Goal: Task Accomplishment & Management: Manage account settings

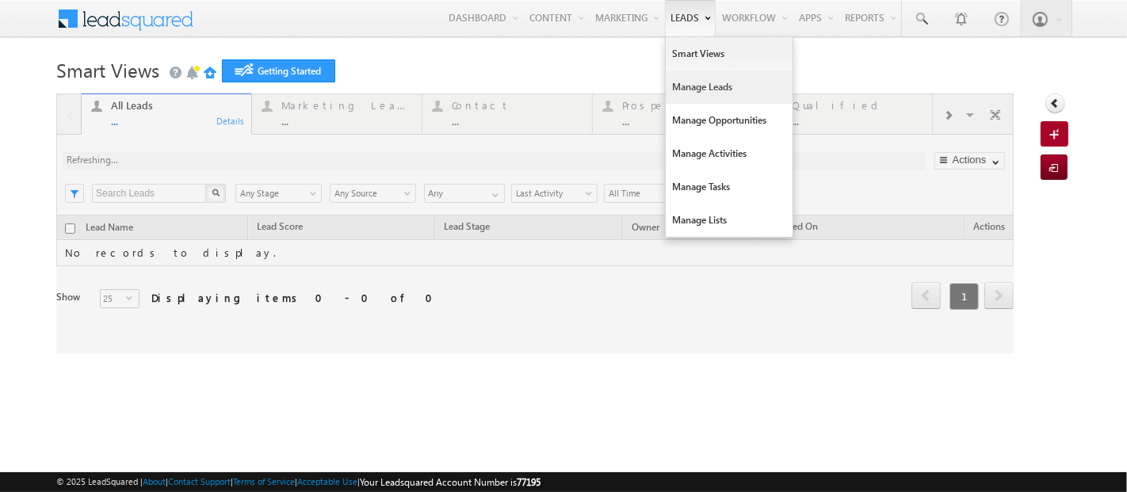
click at [686, 83] on link "Manage Leads" at bounding box center [729, 87] width 127 height 33
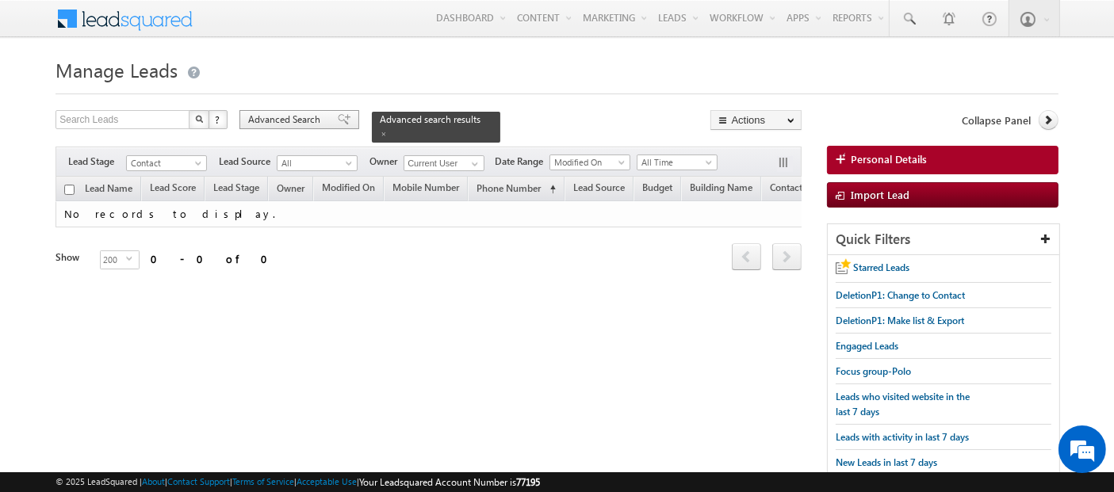
click at [310, 118] on span "Advanced Search" at bounding box center [286, 120] width 77 height 14
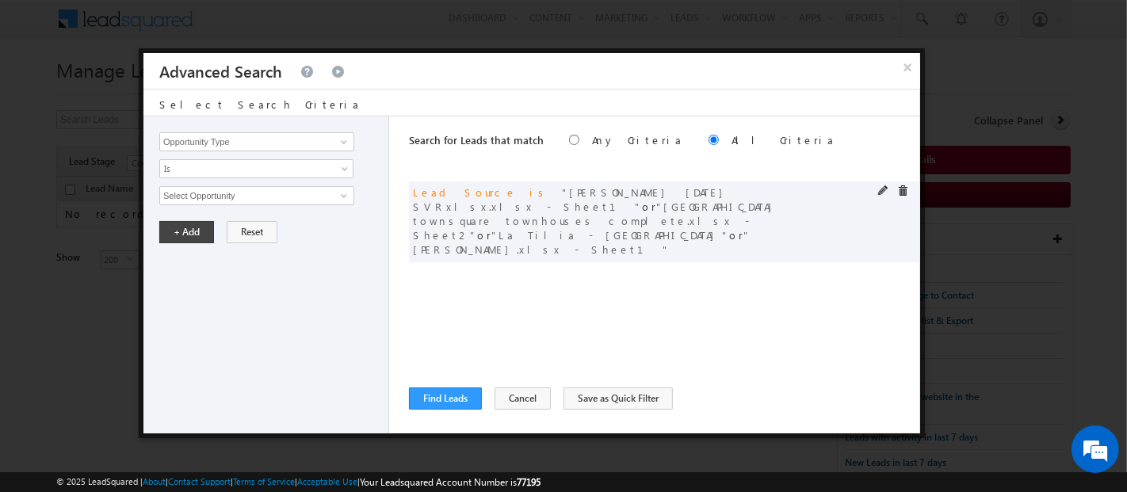
click at [881, 184] on div "and Lead Source is [PERSON_NAME] [DATE] SVRxlsx.xlsx - Sheet1 or [GEOGRAPHIC_DA…" at bounding box center [664, 222] width 511 height 81
click at [905, 189] on span at bounding box center [903, 191] width 11 height 11
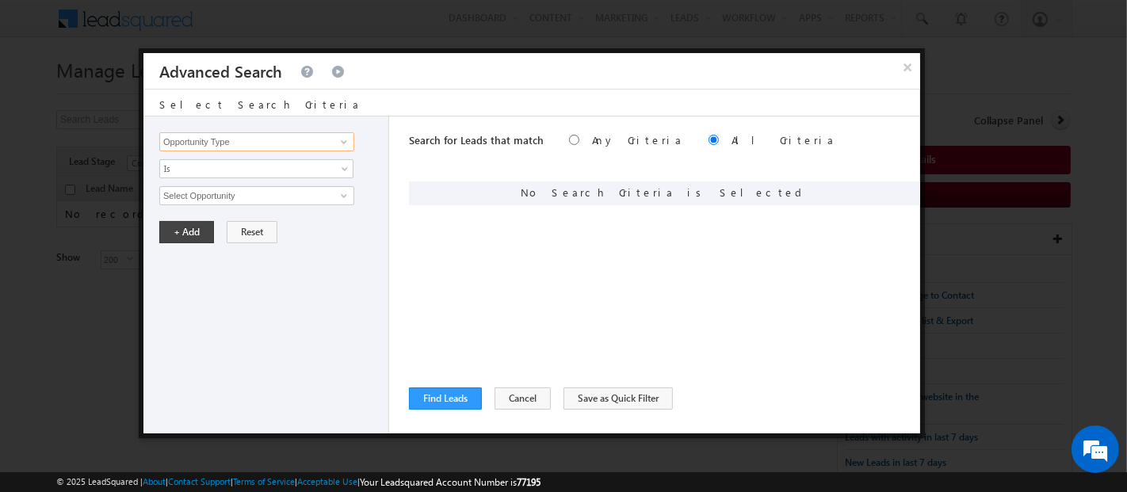
click at [290, 146] on input "Opportunity Type" at bounding box center [256, 141] width 195 height 19
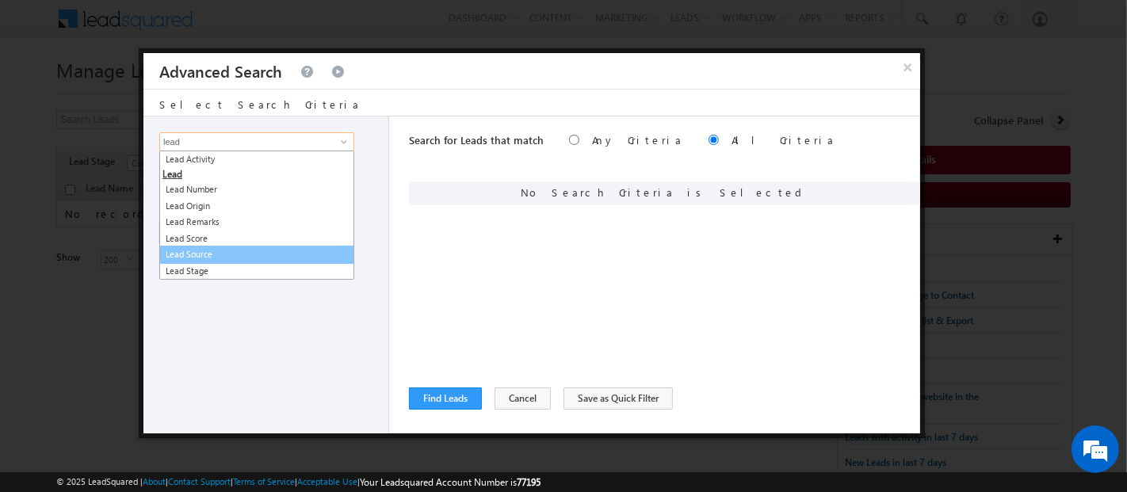
click at [220, 255] on link "Lead Source" at bounding box center [256, 255] width 195 height 18
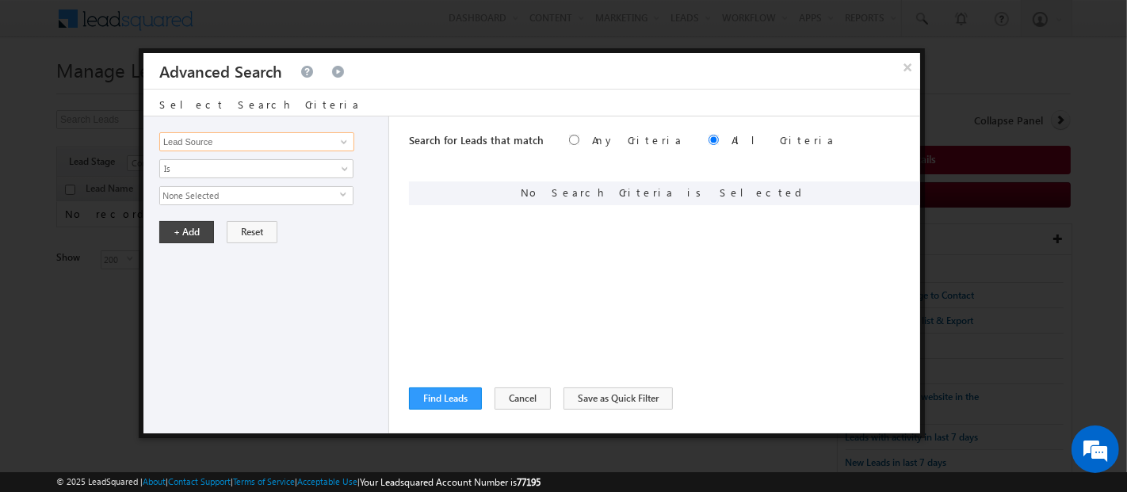
type input "Lead Source"
click at [205, 193] on span "None Selected" at bounding box center [250, 195] width 180 height 17
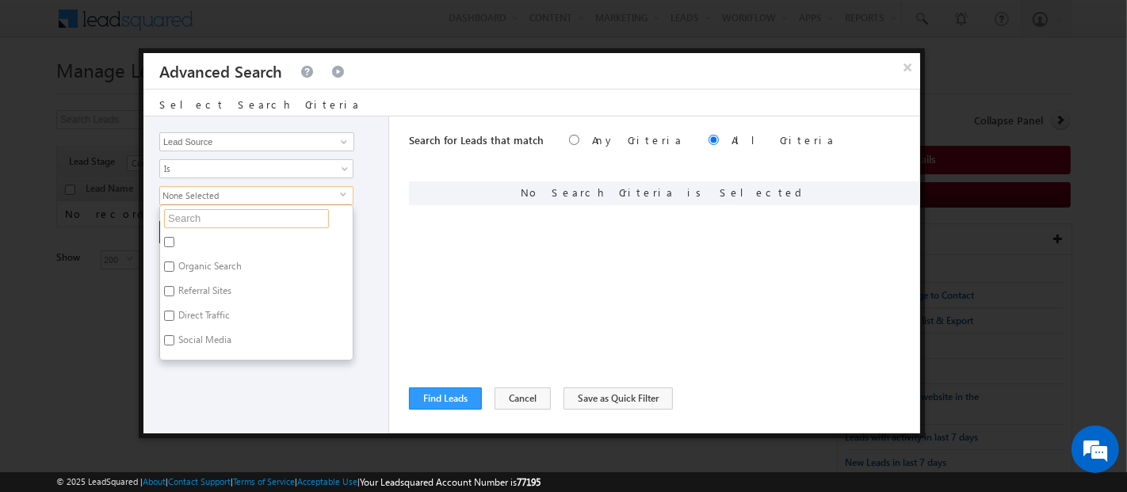
click at [209, 215] on input "text" at bounding box center [246, 218] width 165 height 19
type input "j"
type input "jv"
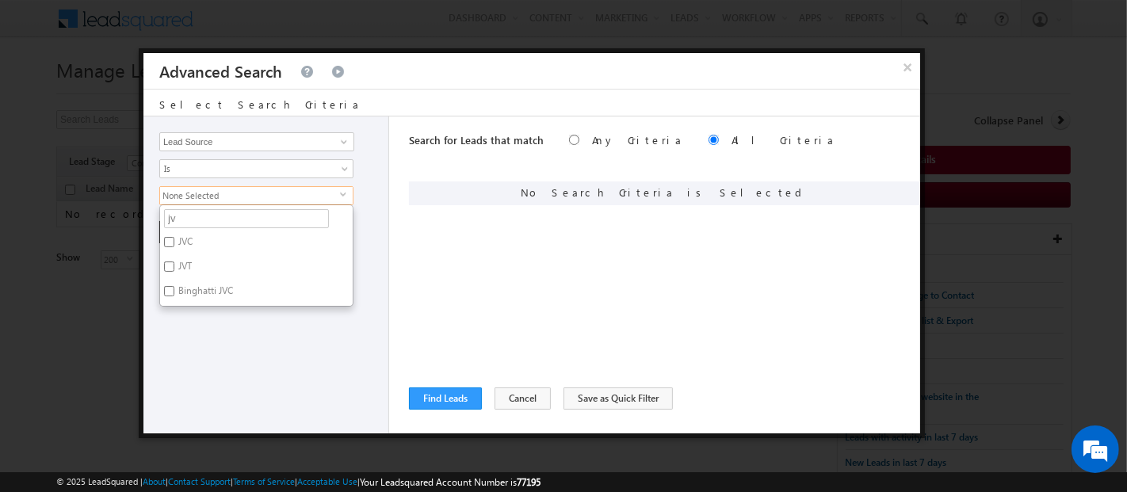
click at [185, 233] on label "JVC" at bounding box center [184, 244] width 48 height 25
click at [174, 237] on input "JVC" at bounding box center [169, 242] width 10 height 10
checkbox input "true"
click at [200, 216] on input "jv" at bounding box center [246, 218] width 165 height 19
type input "j"
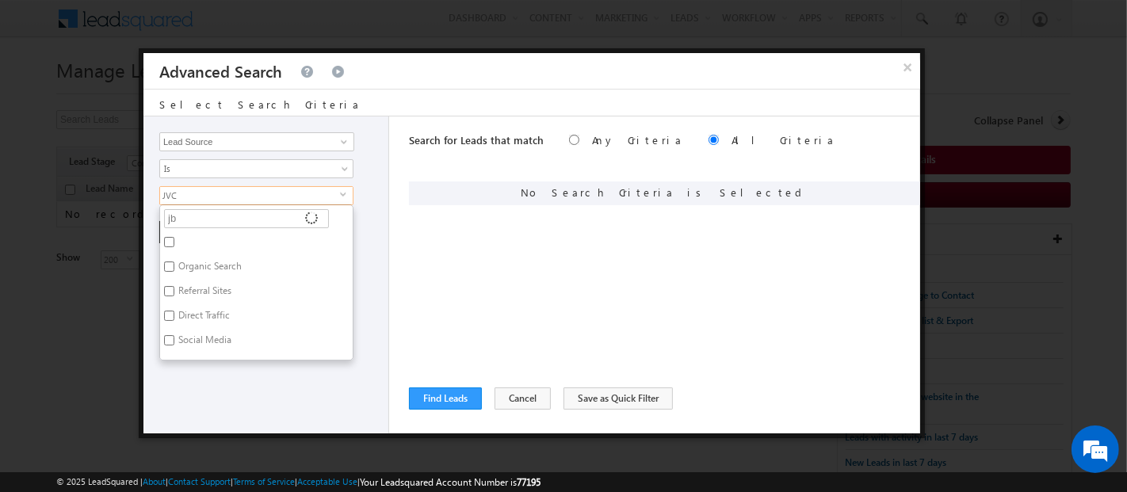
type input "jbr"
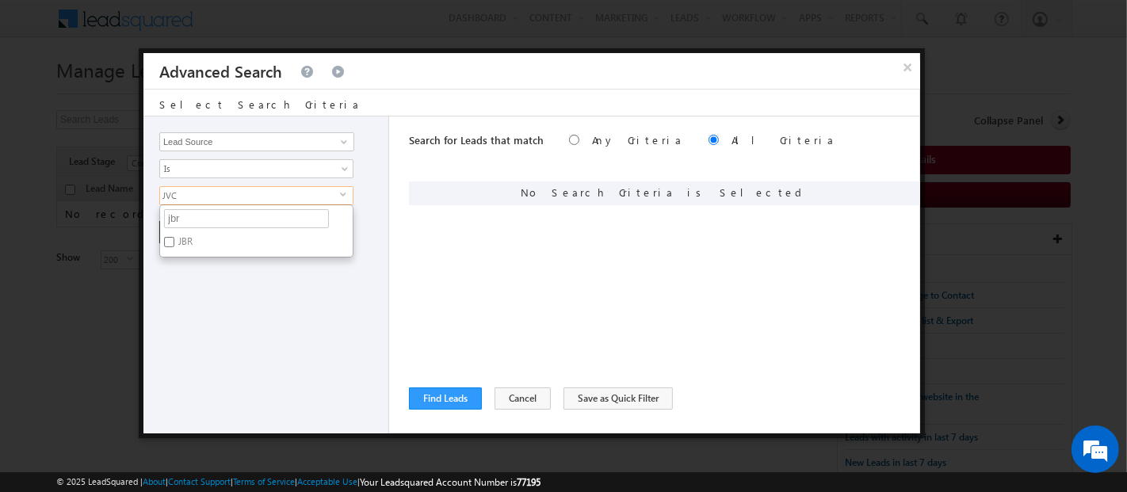
click at [181, 239] on label "JBR" at bounding box center [184, 244] width 48 height 25
click at [174, 239] on input "JBR" at bounding box center [169, 242] width 10 height 10
checkbox input "true"
click at [244, 295] on div "Opportunity Type Lead Activity Task Sales Group Prospect Id Address 1 Address 2…" at bounding box center [267, 275] width 246 height 317
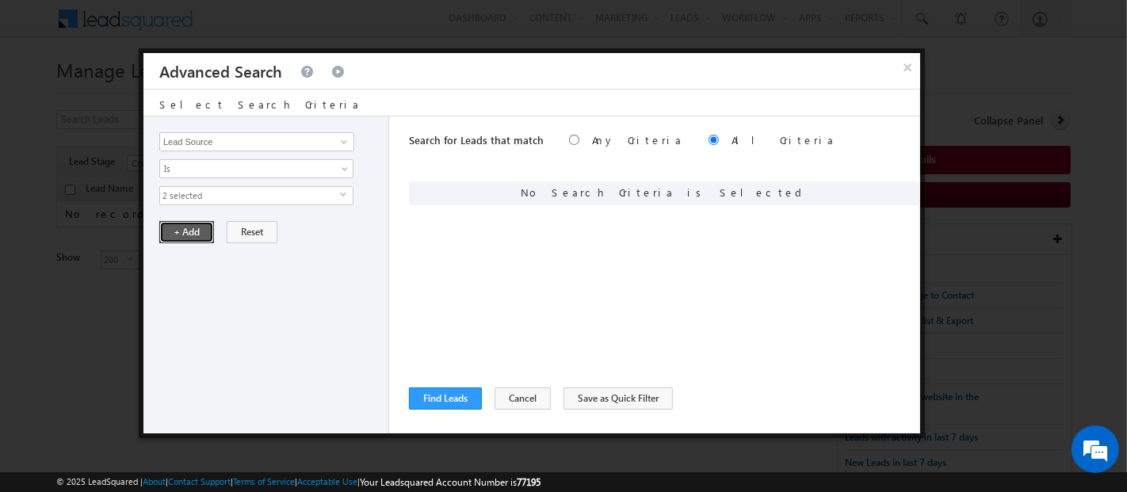
click at [185, 233] on button "+ Add" at bounding box center [186, 232] width 55 height 22
click at [452, 399] on button "Find Leads" at bounding box center [445, 399] width 73 height 22
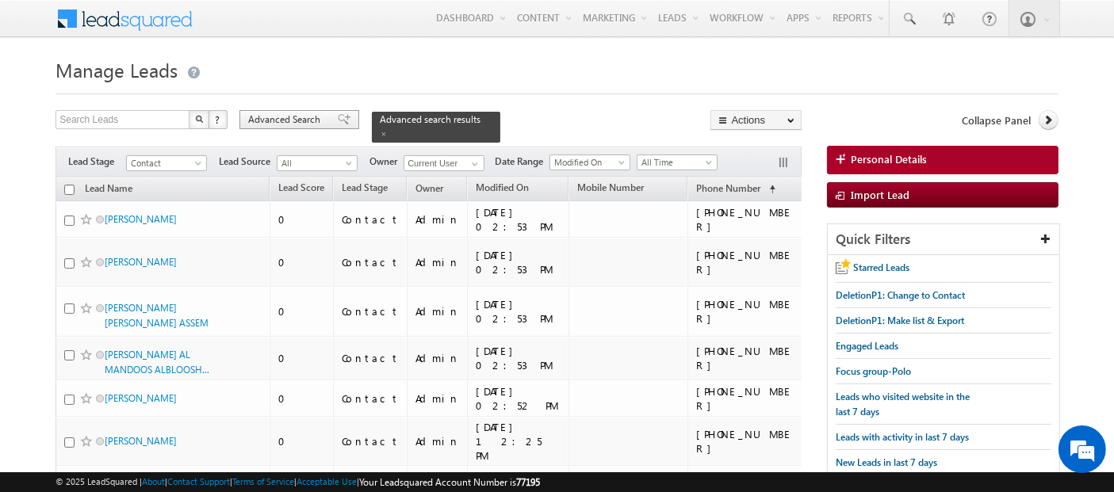
click at [285, 121] on span "Advanced Search" at bounding box center [286, 120] width 77 height 14
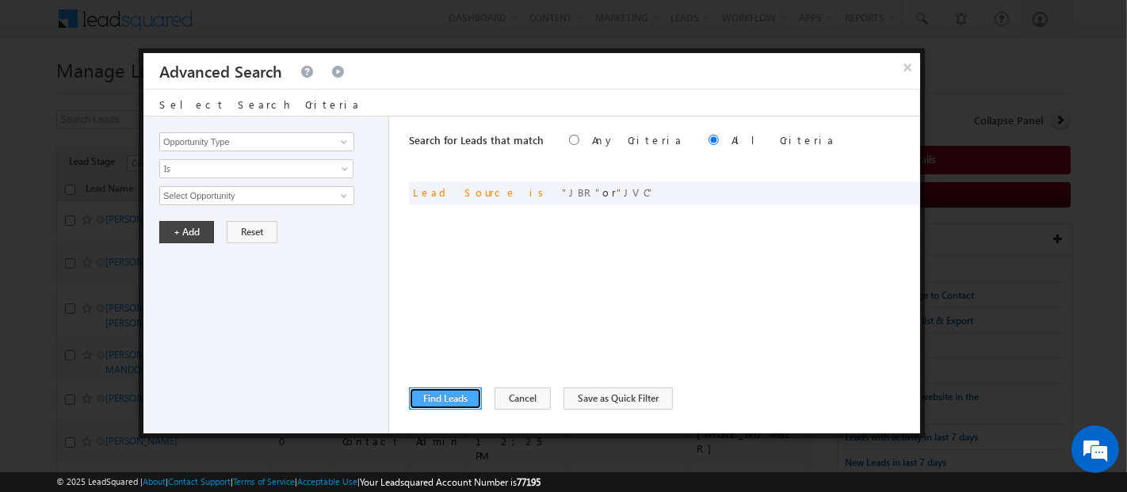
click at [458, 404] on button "Find Leads" at bounding box center [445, 399] width 73 height 22
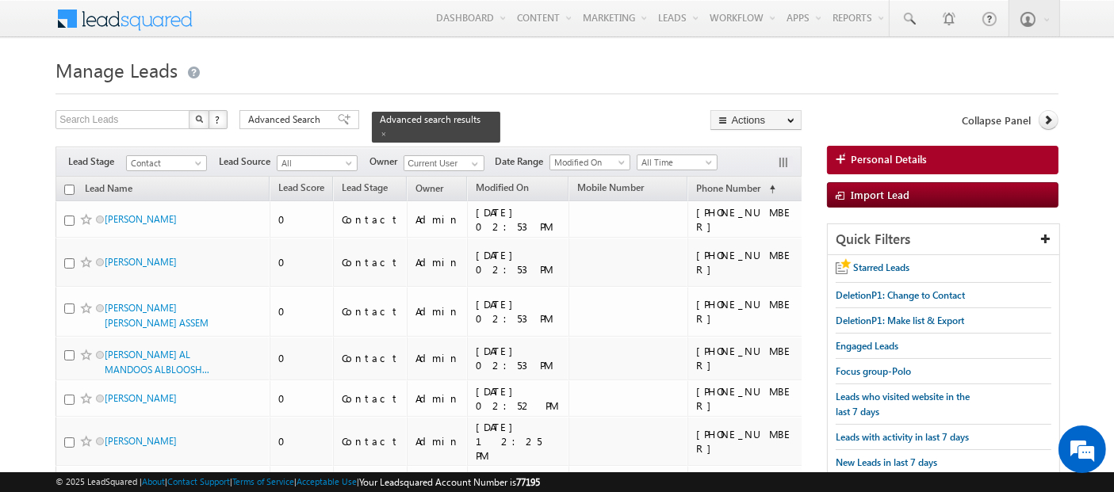
click at [67, 185] on input "checkbox" at bounding box center [69, 190] width 10 height 10
checkbox input "true"
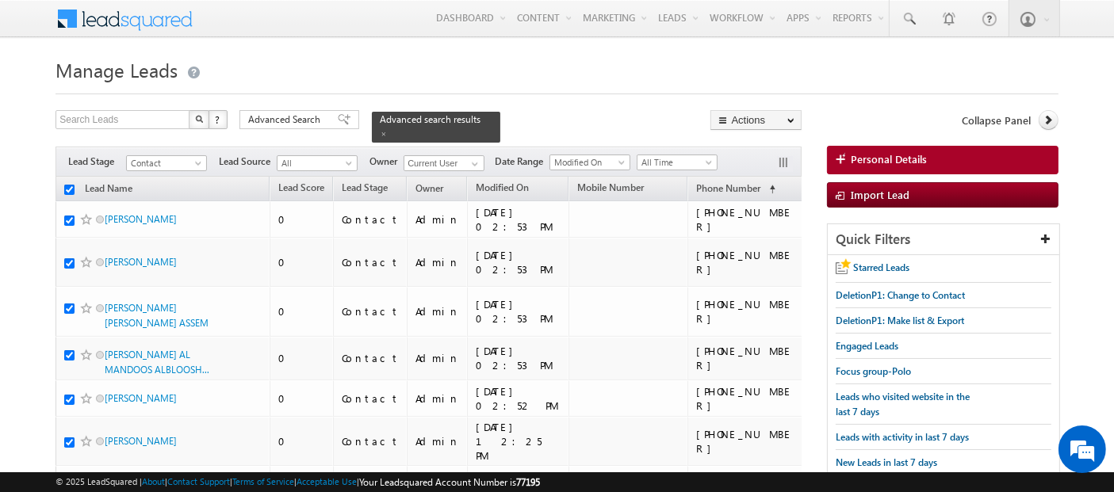
checkbox input "true"
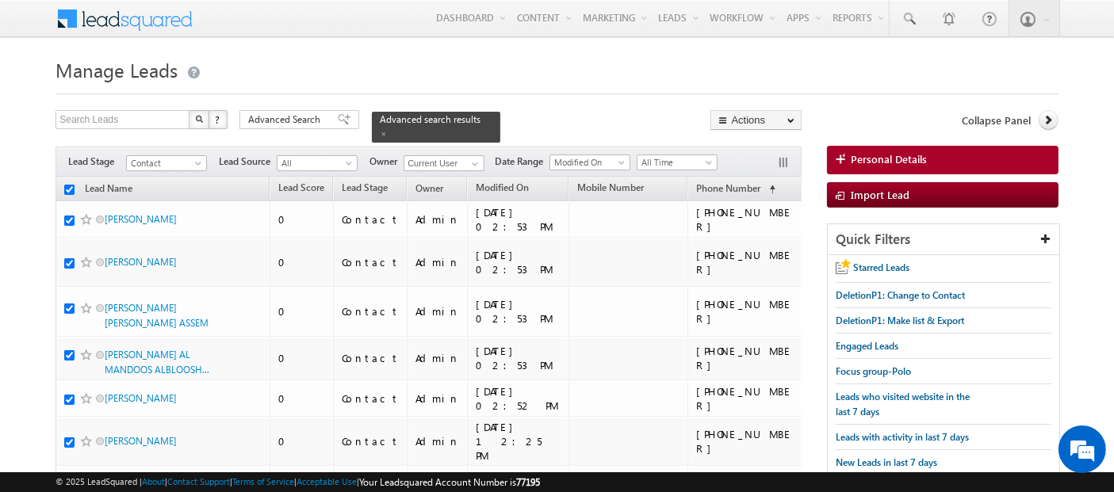
checkbox input "true"
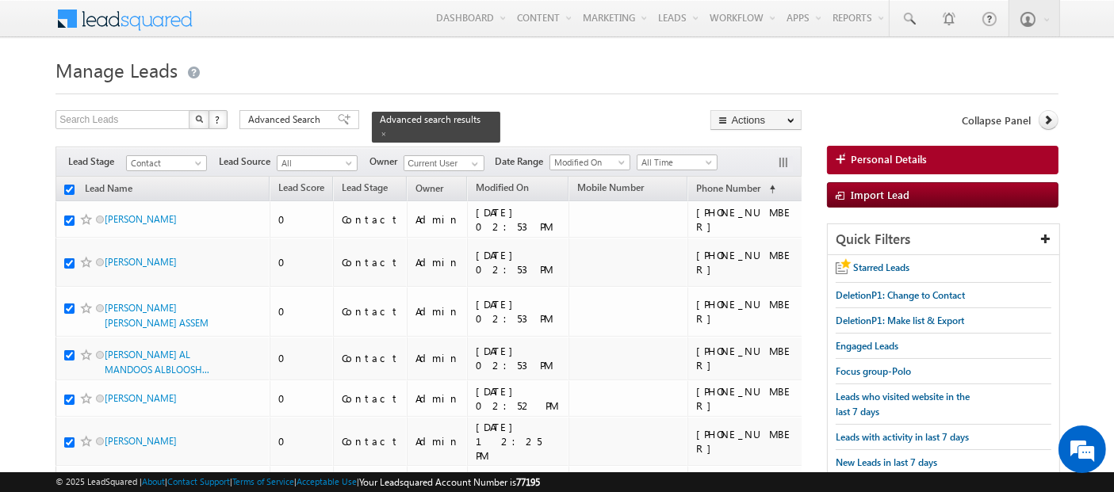
checkbox input "true"
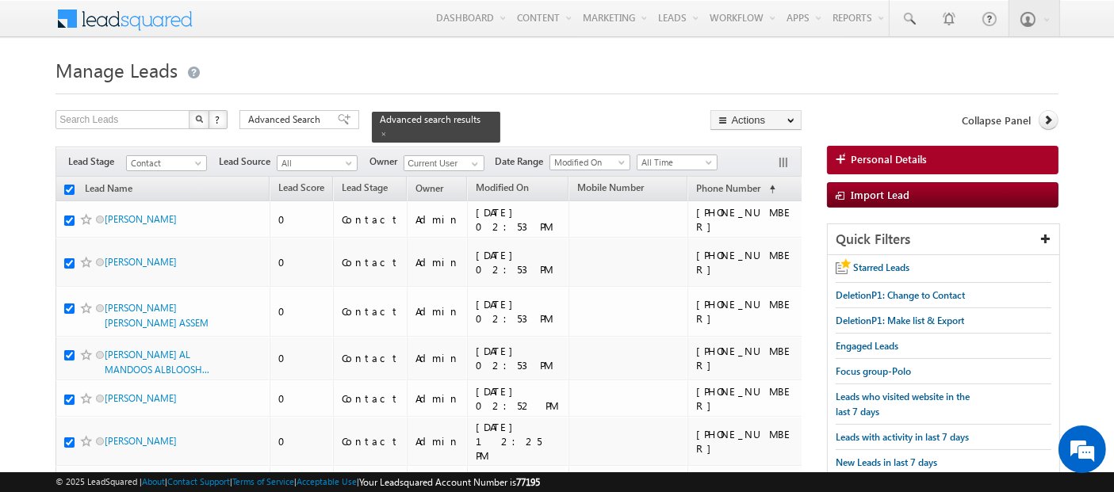
checkbox input "true"
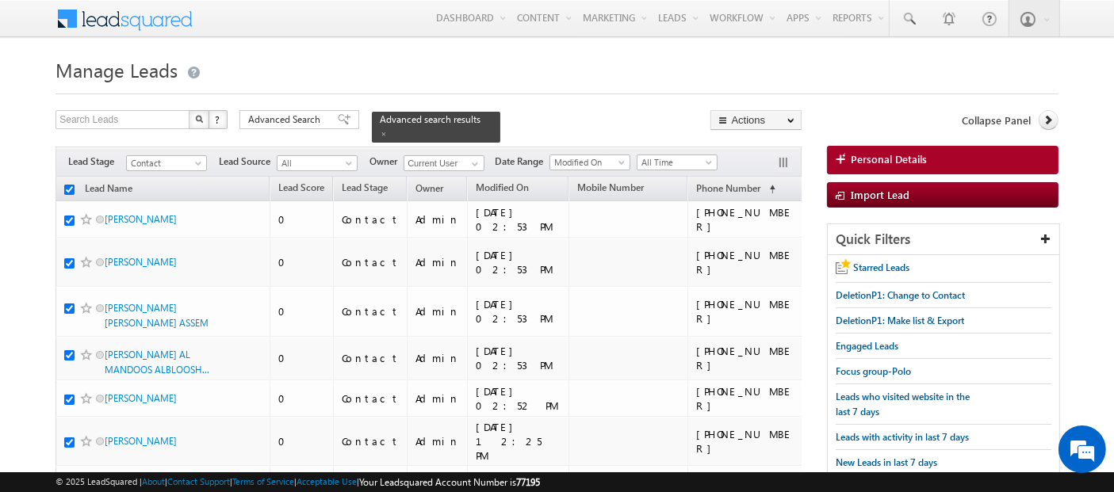
checkbox input "true"
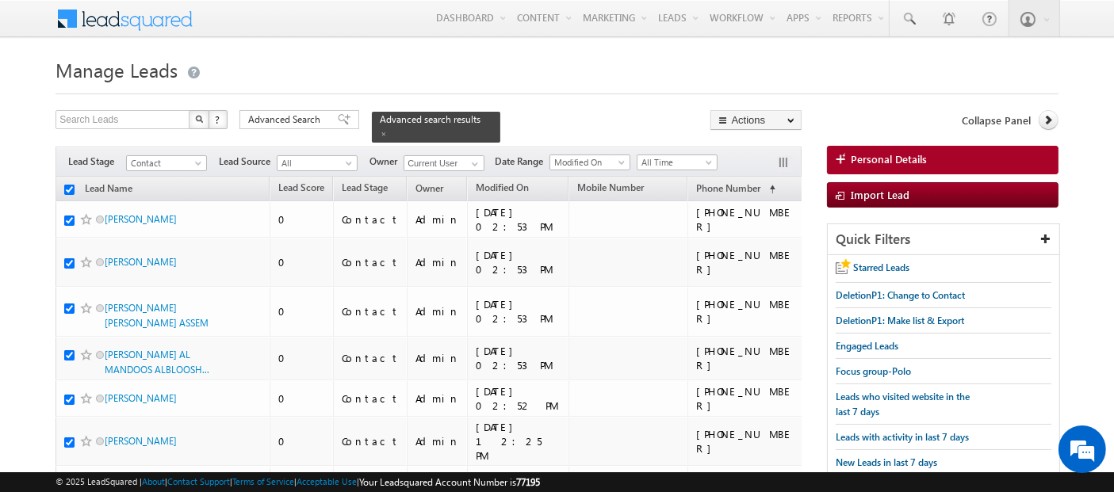
checkbox input "true"
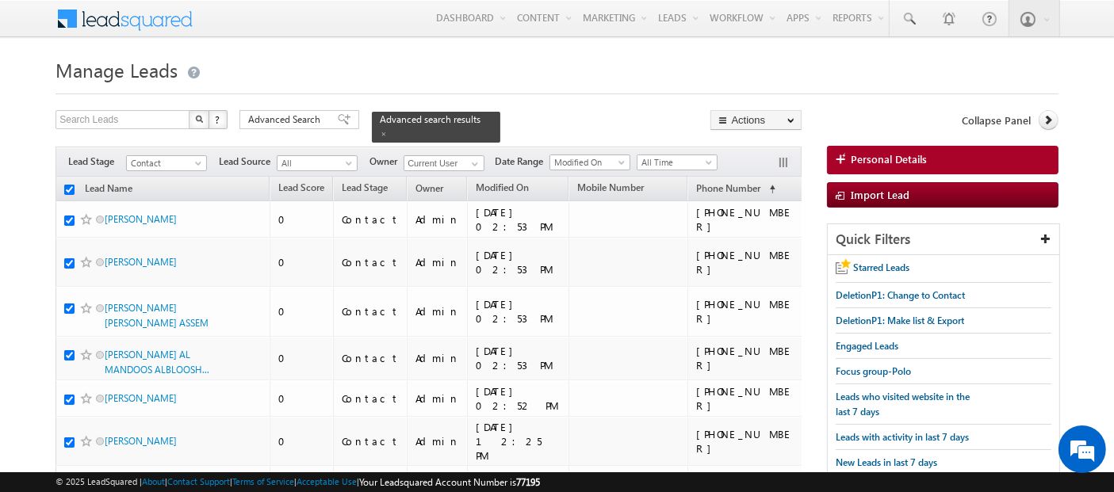
checkbox input "true"
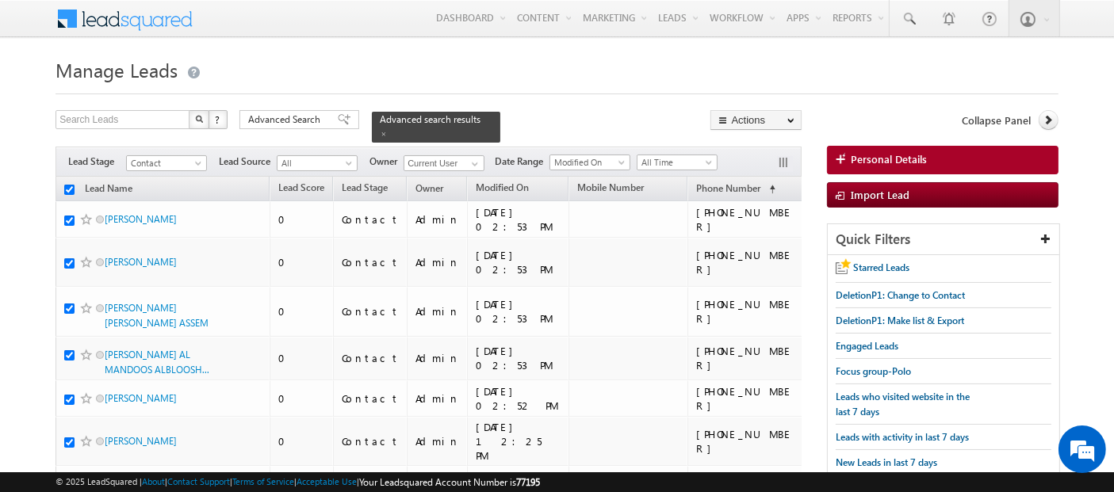
checkbox input "true"
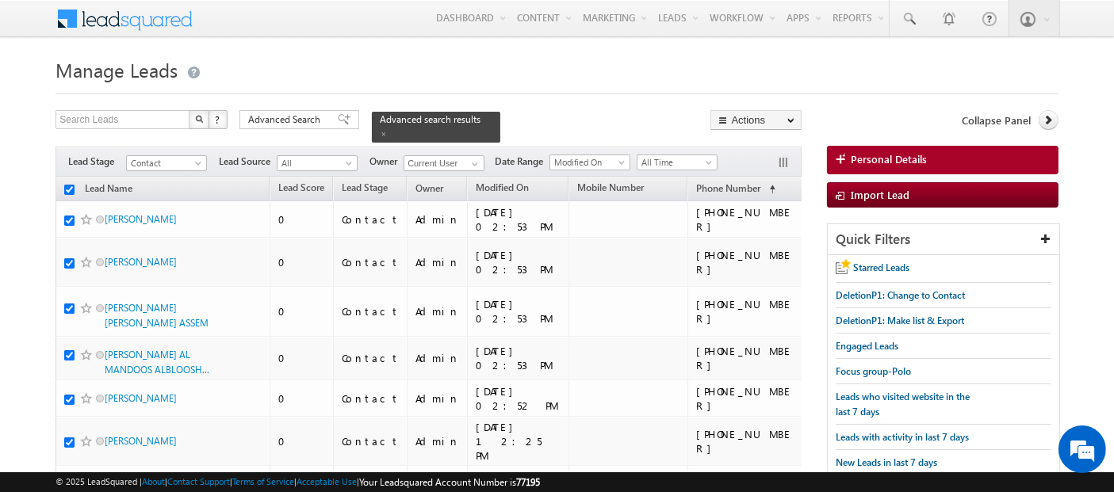
checkbox input "true"
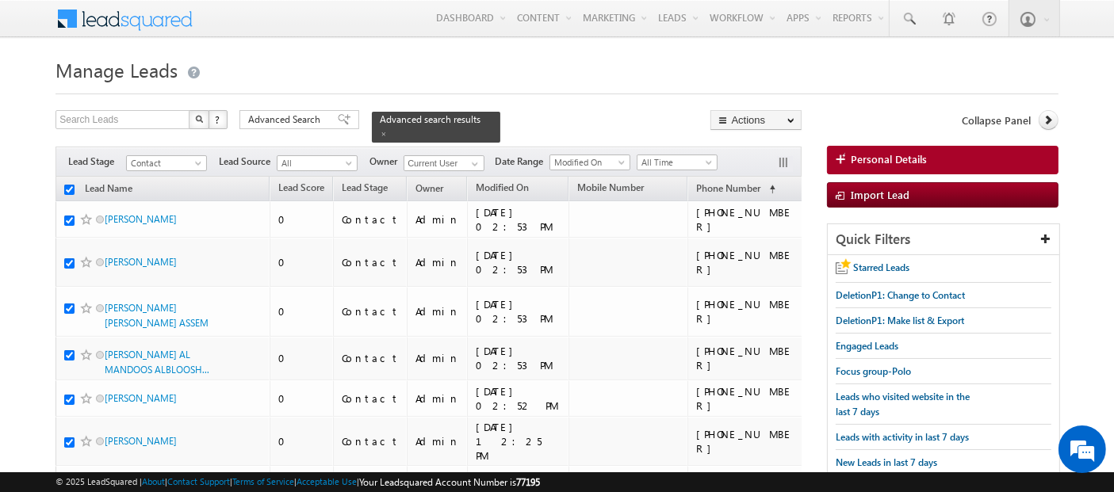
checkbox input "true"
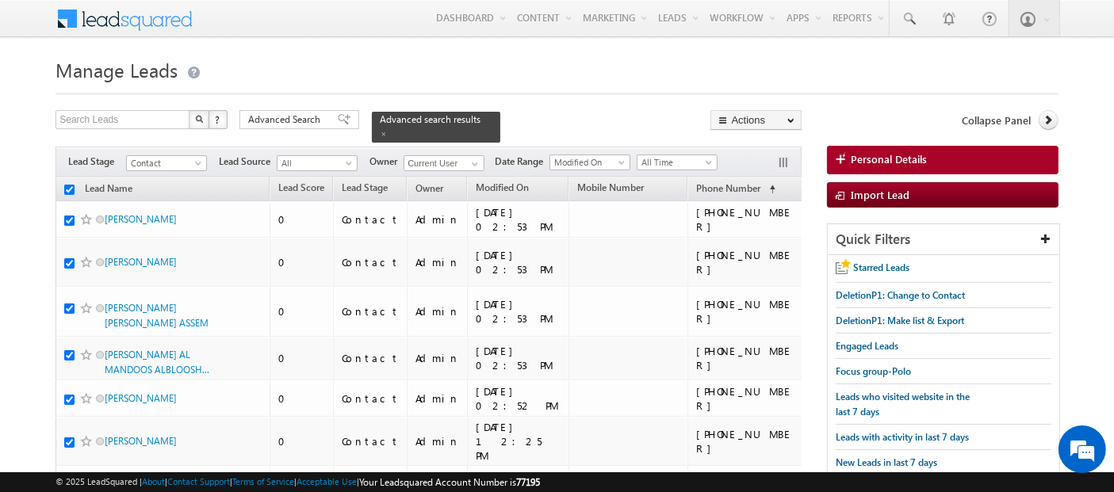
checkbox input "true"
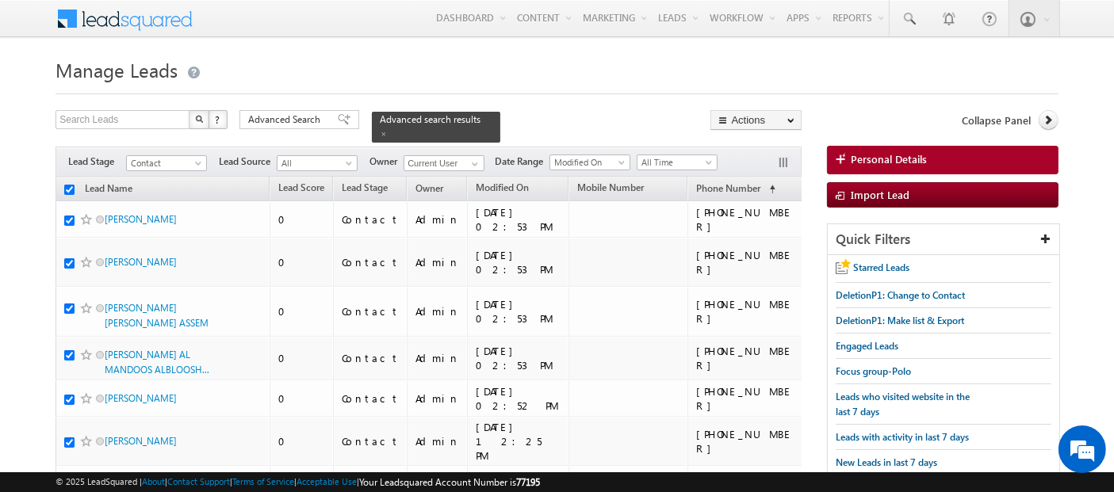
checkbox input "true"
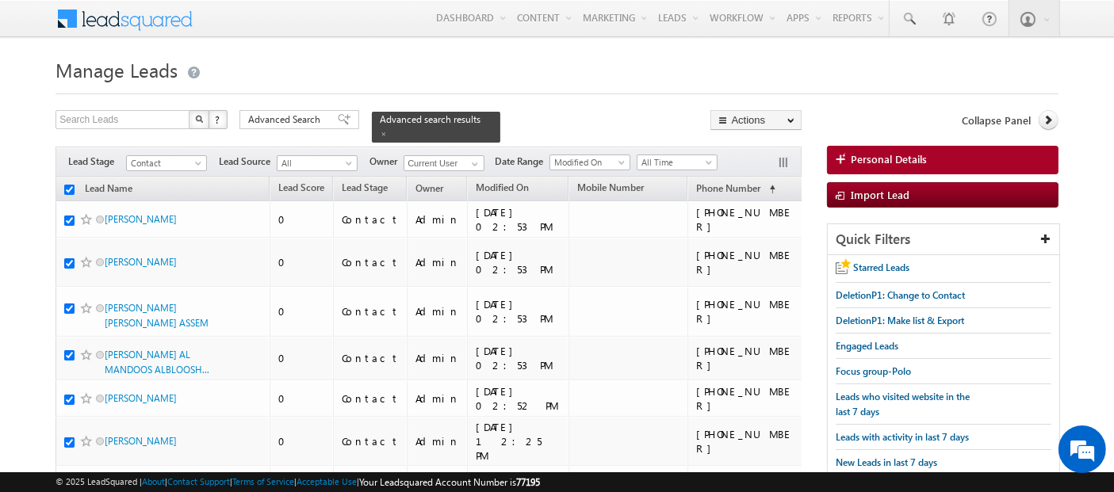
checkbox input "true"
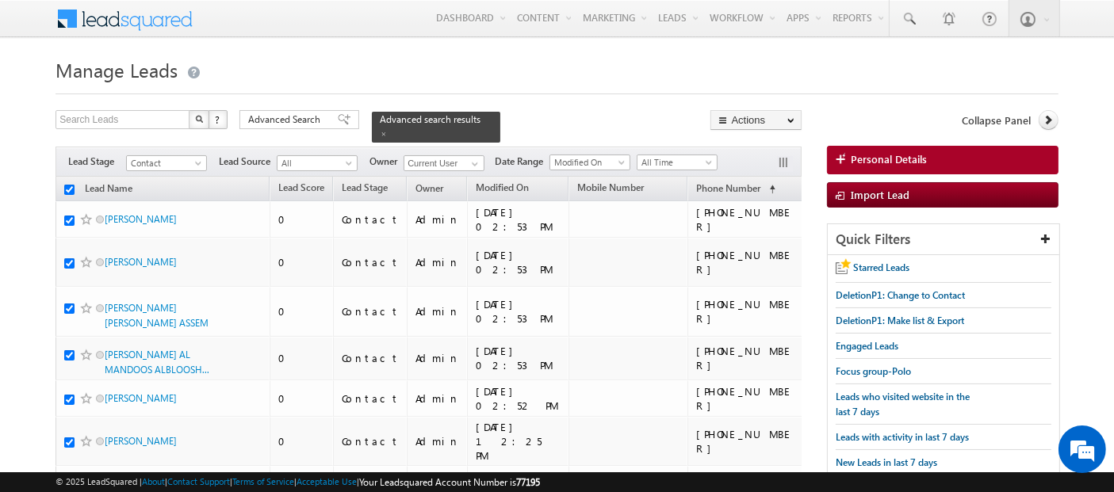
checkbox input "true"
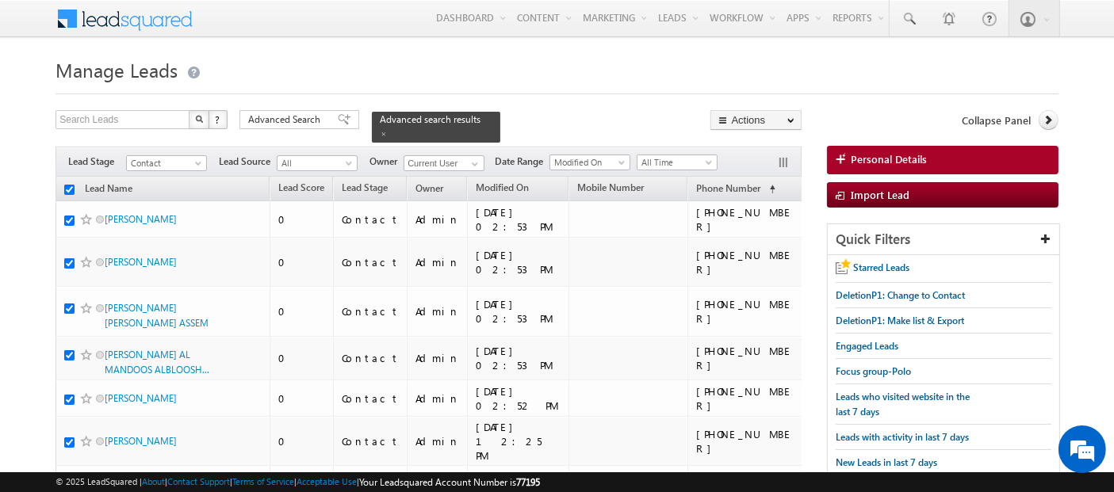
checkbox input "true"
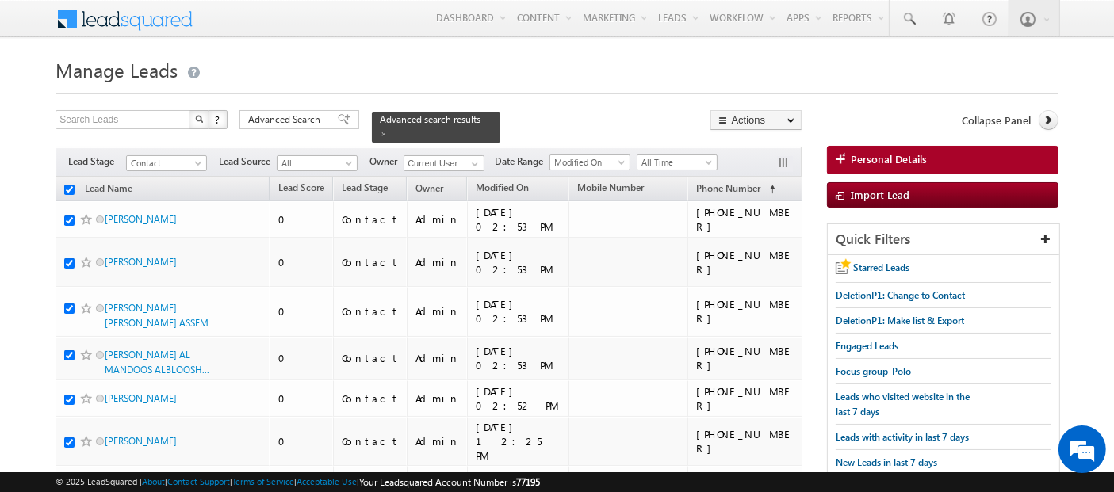
checkbox input "true"
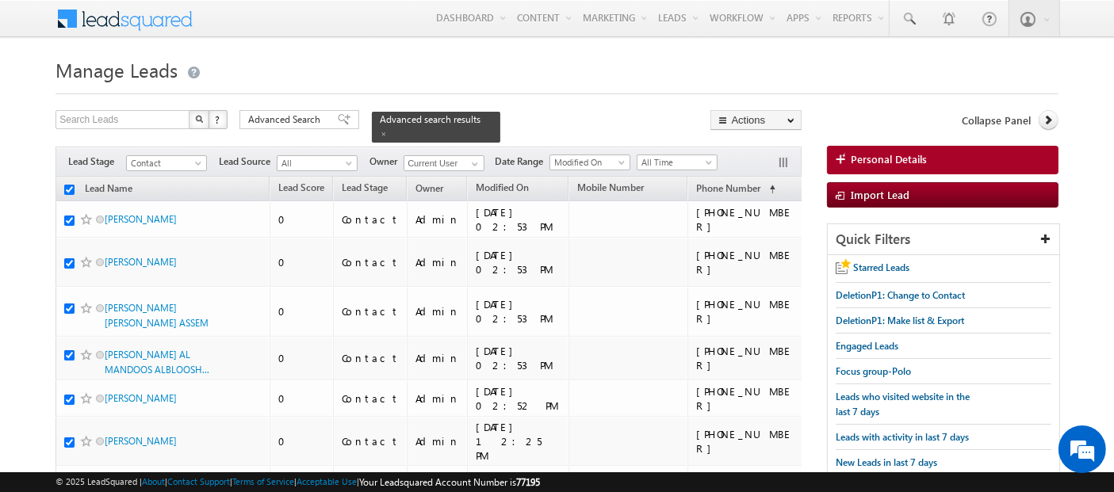
checkbox input "true"
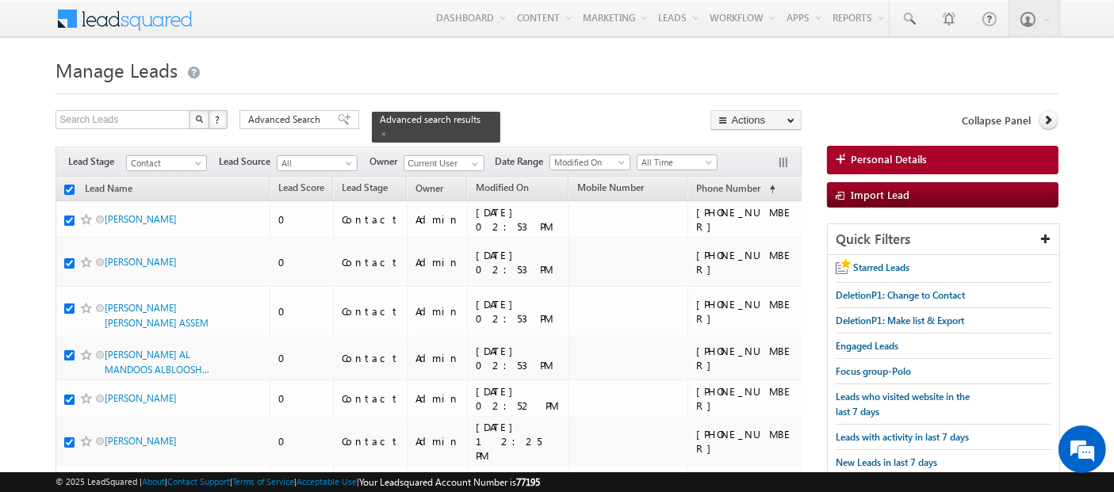
checkbox input "true"
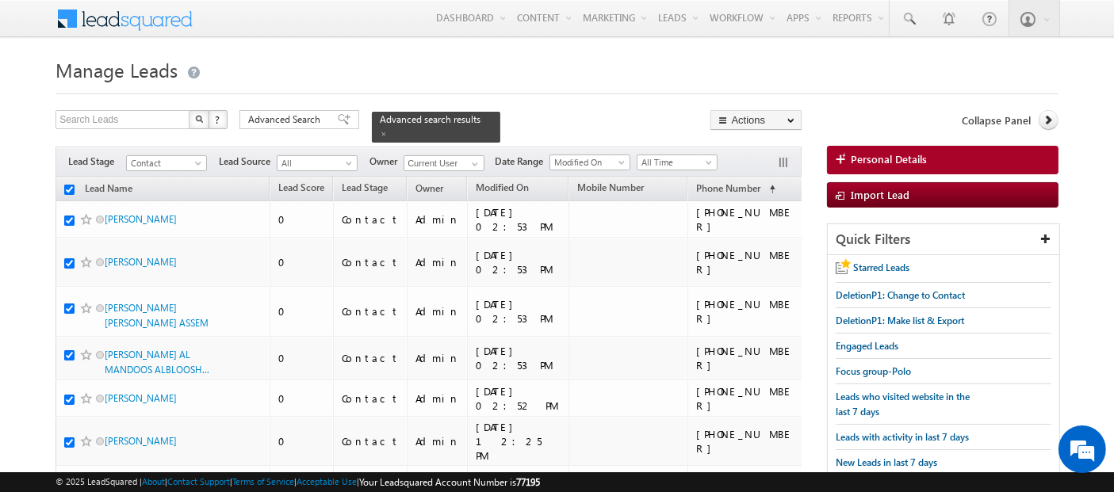
checkbox input "true"
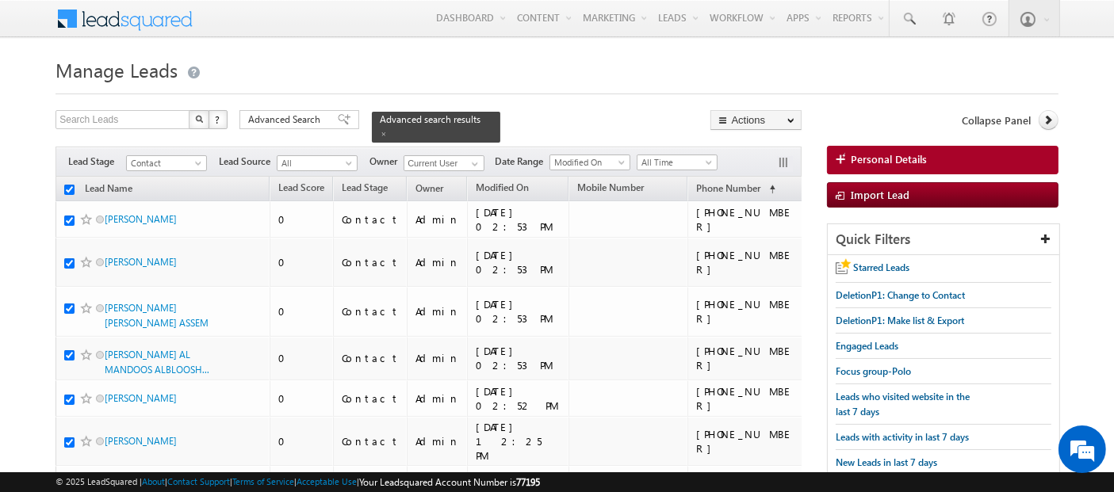
checkbox input "true"
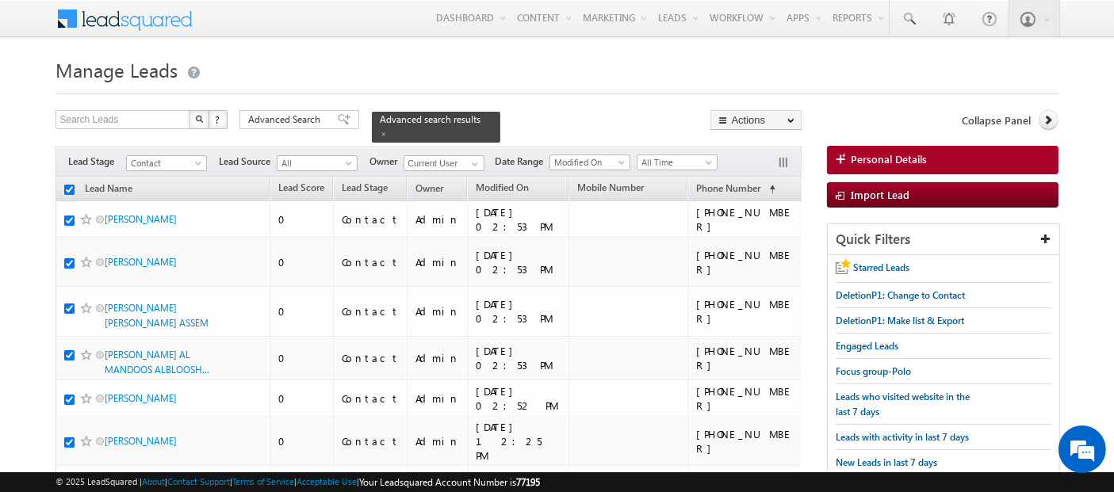
checkbox input "true"
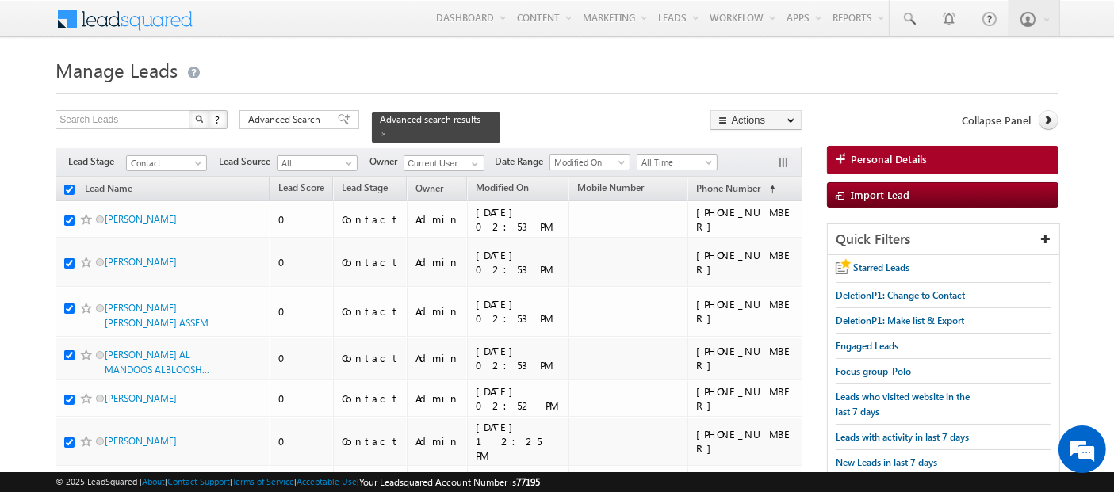
checkbox input "true"
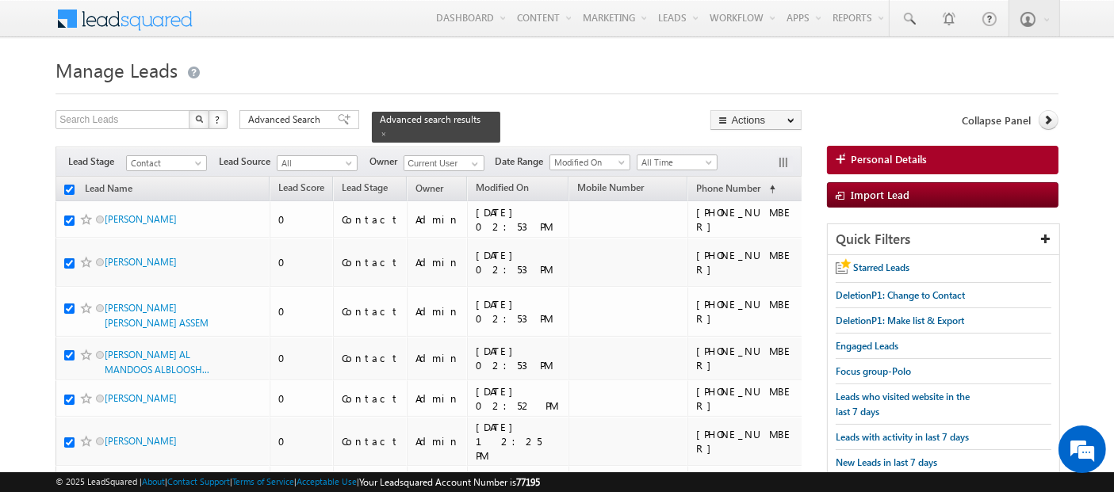
checkbox input "true"
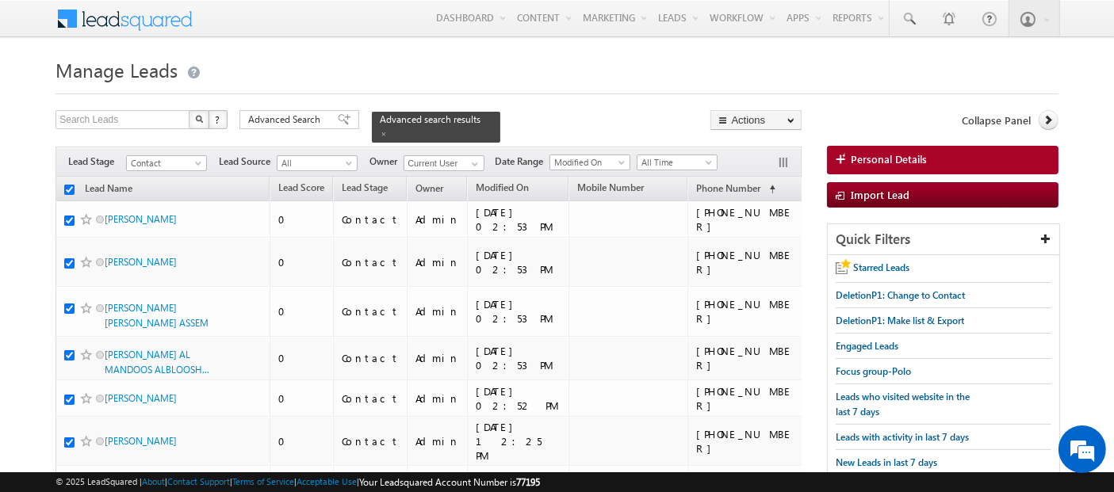
checkbox input "true"
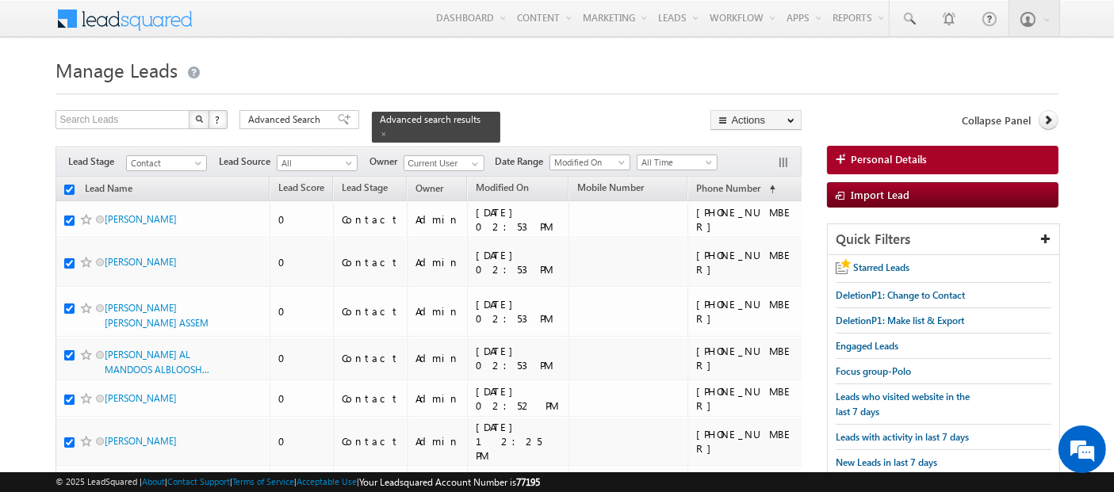
checkbox input "true"
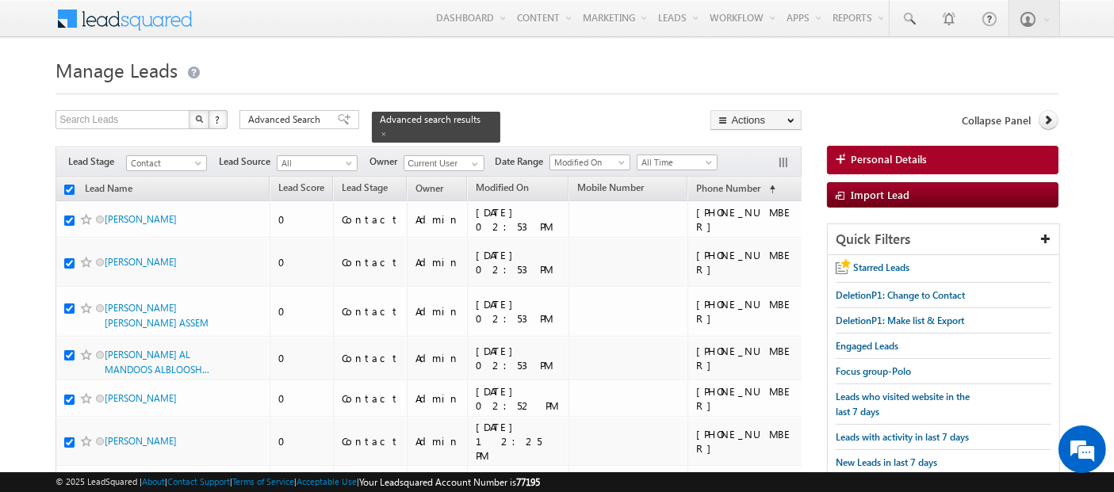
checkbox input "true"
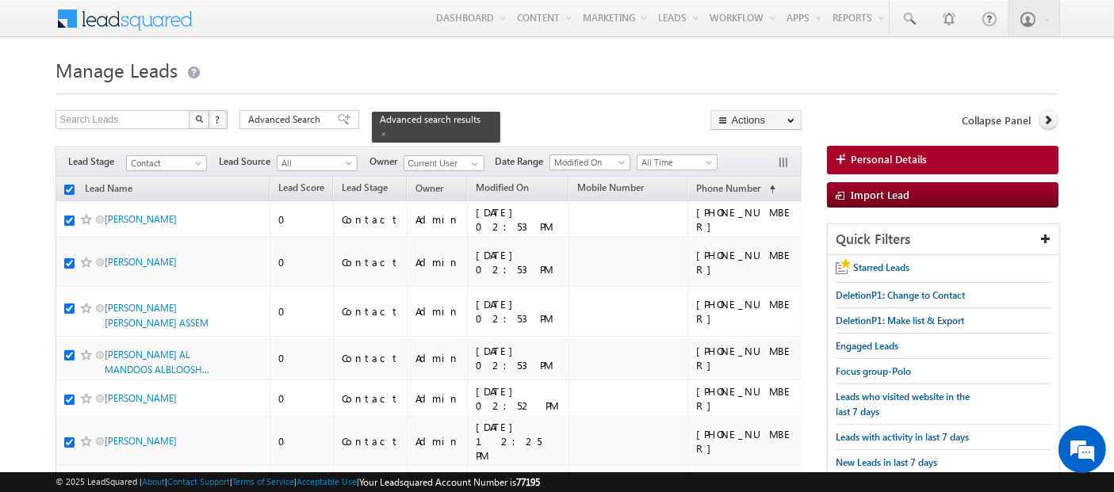
checkbox input "true"
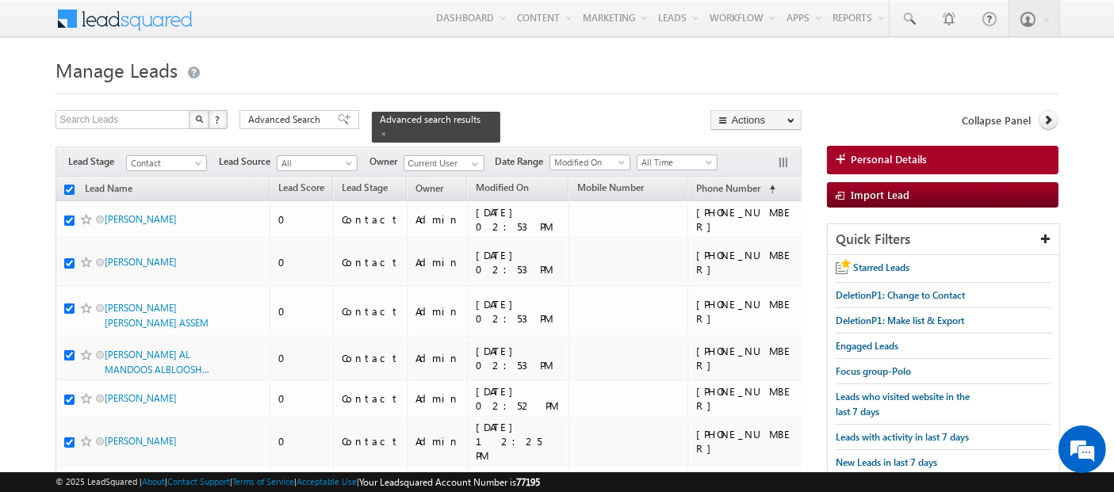
checkbox input "true"
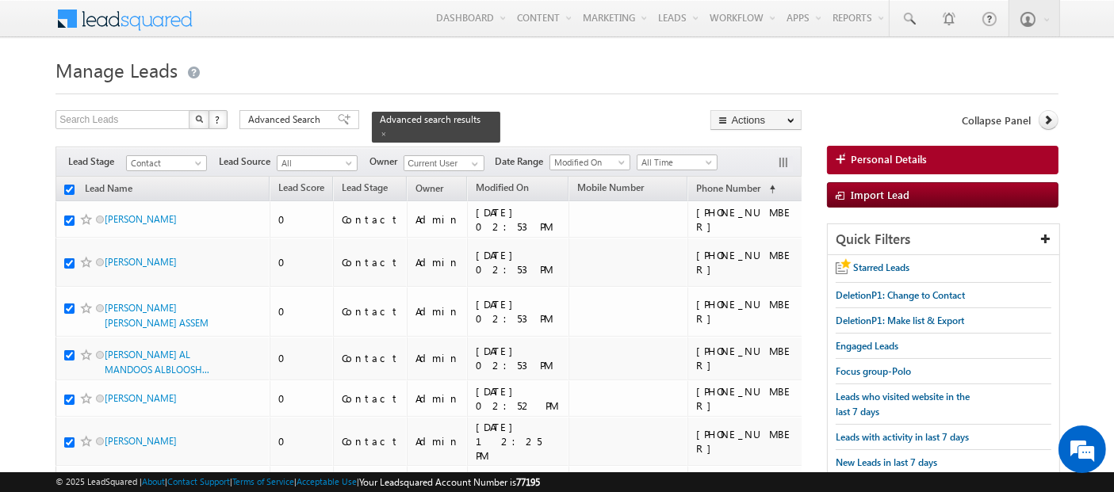
checkbox input "true"
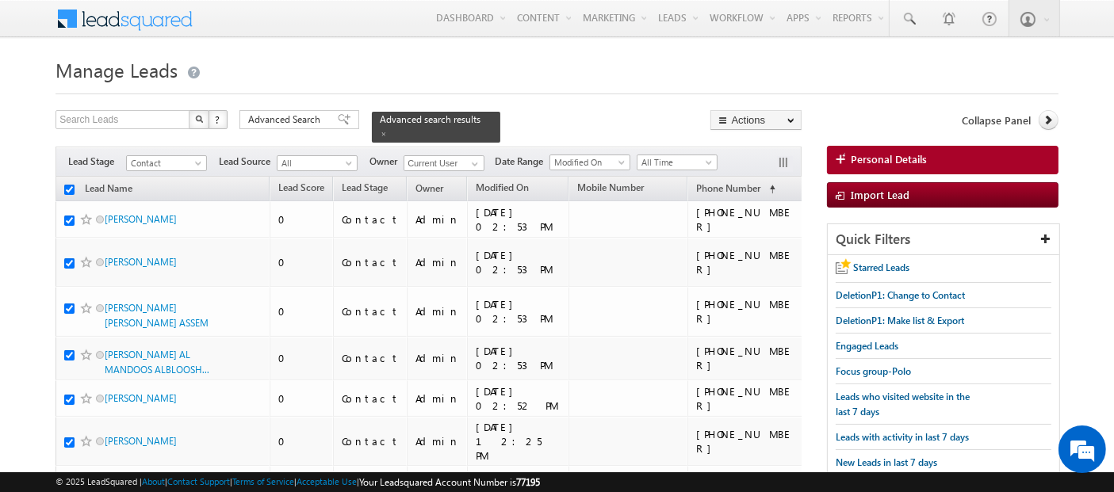
checkbox input "true"
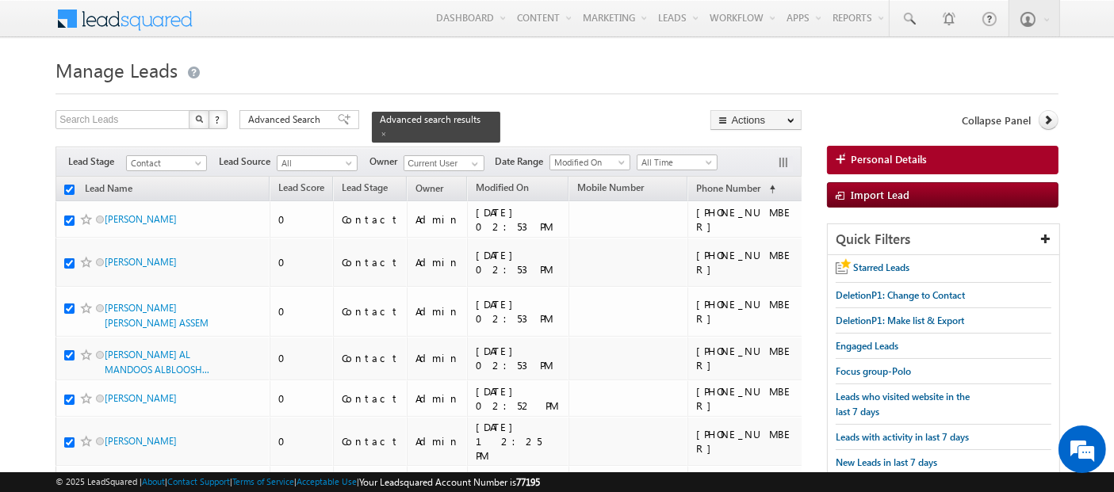
checkbox input "true"
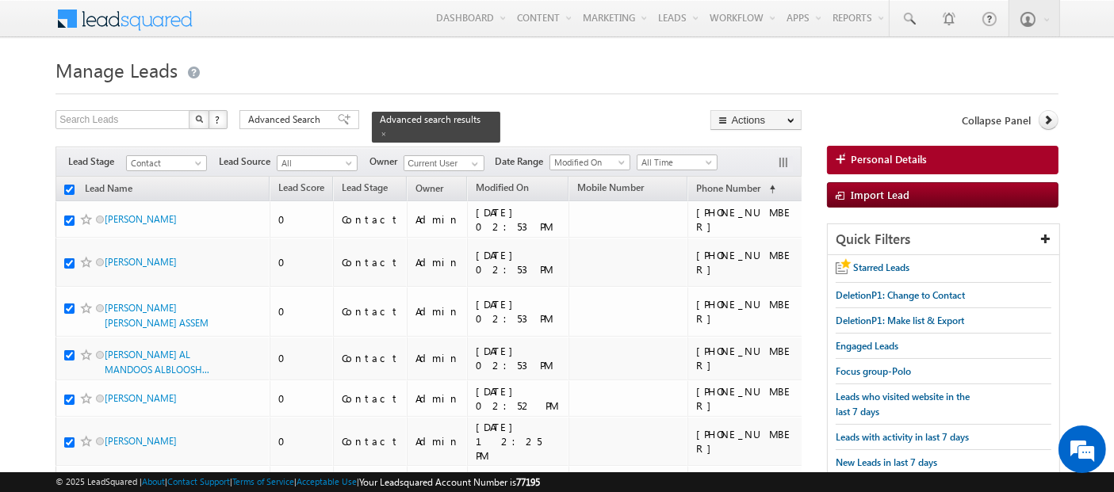
checkbox input "true"
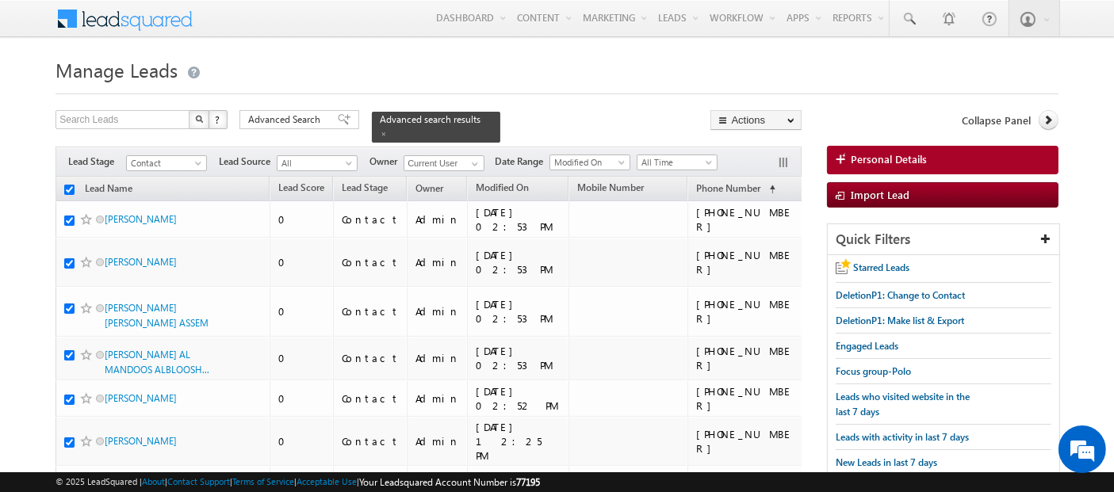
checkbox input "true"
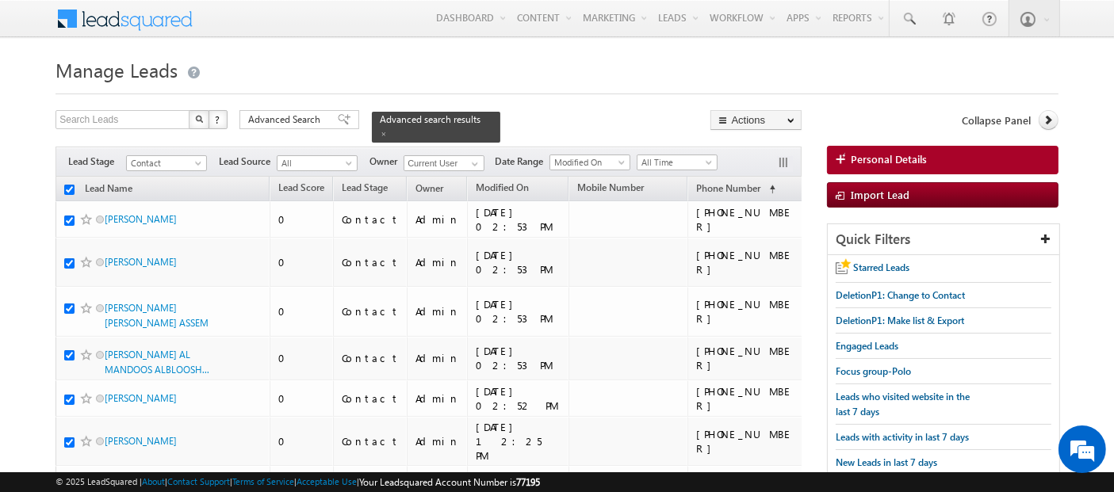
checkbox input "true"
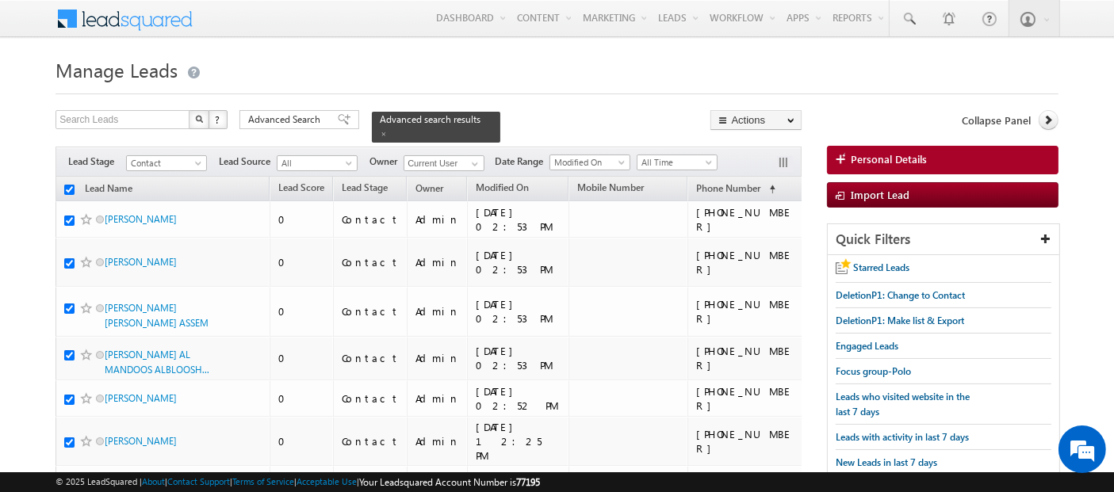
checkbox input "true"
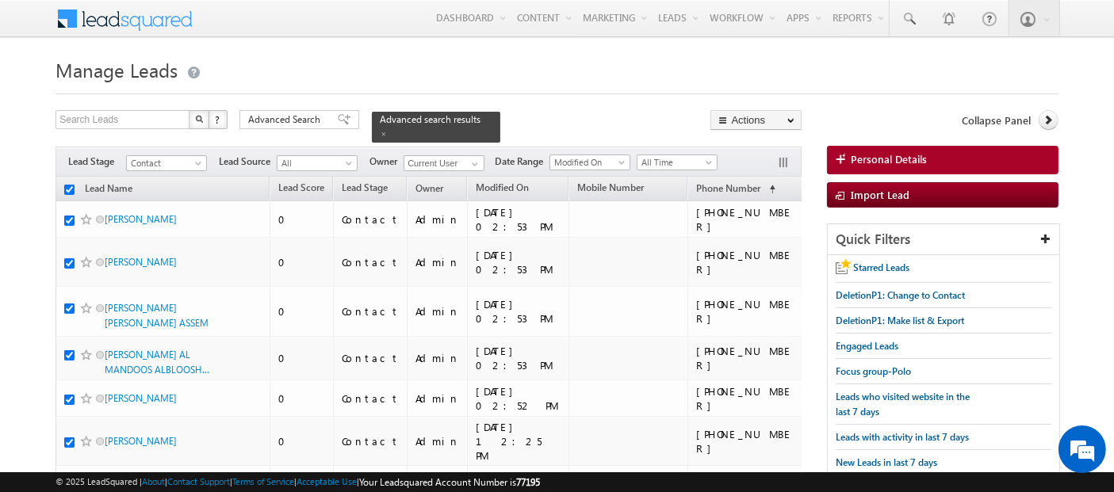
checkbox input "true"
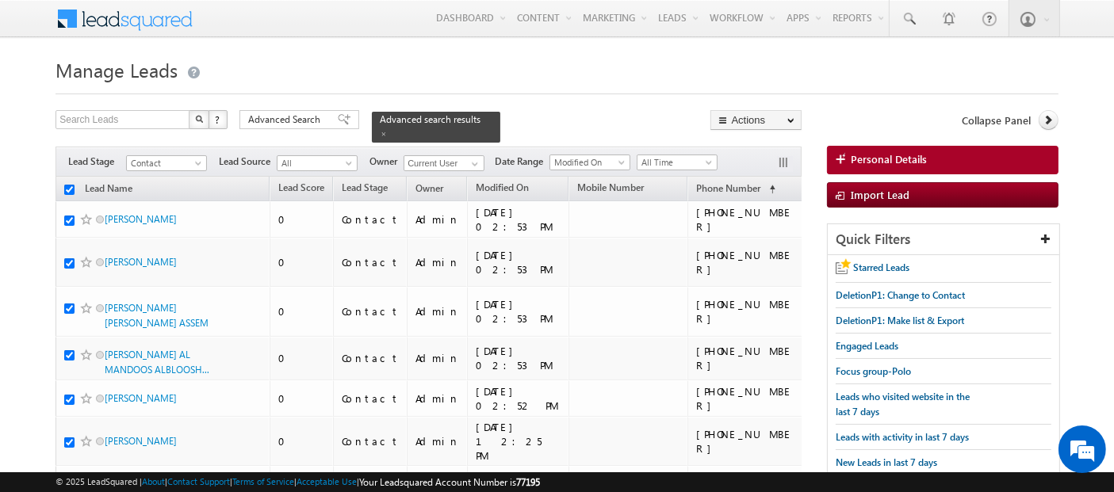
checkbox input "true"
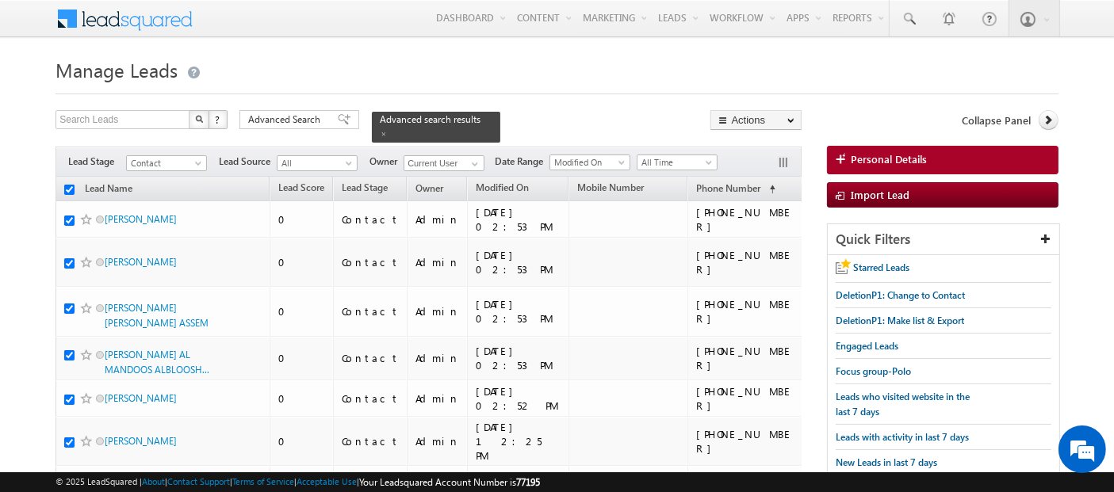
checkbox input "true"
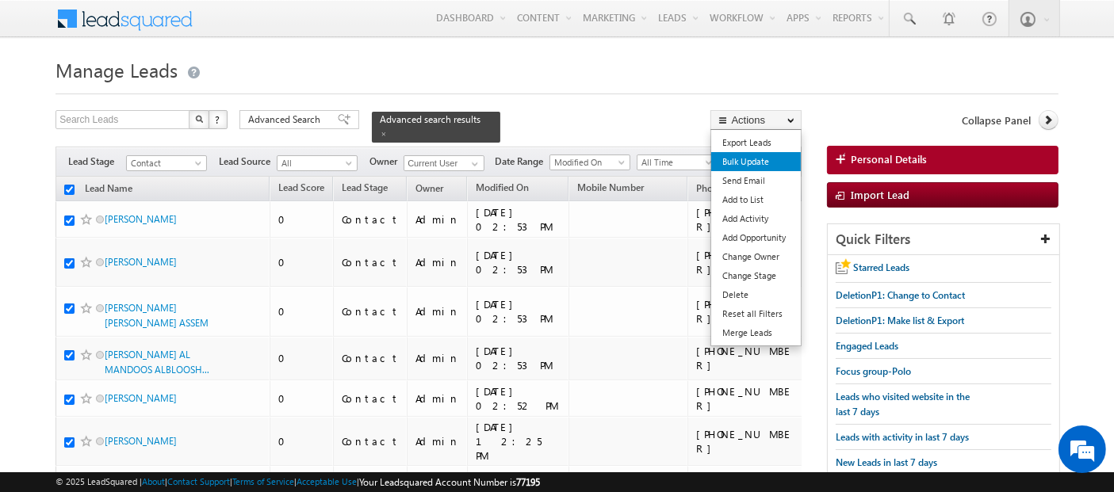
click at [768, 159] on link "Bulk Update" at bounding box center [756, 161] width 90 height 19
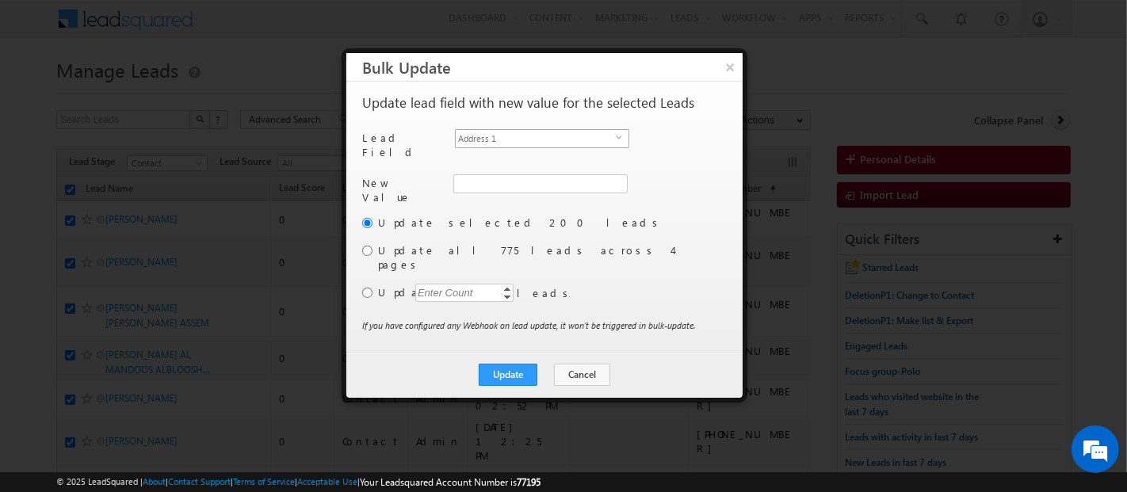
click at [591, 137] on span "Address 1" at bounding box center [536, 138] width 160 height 17
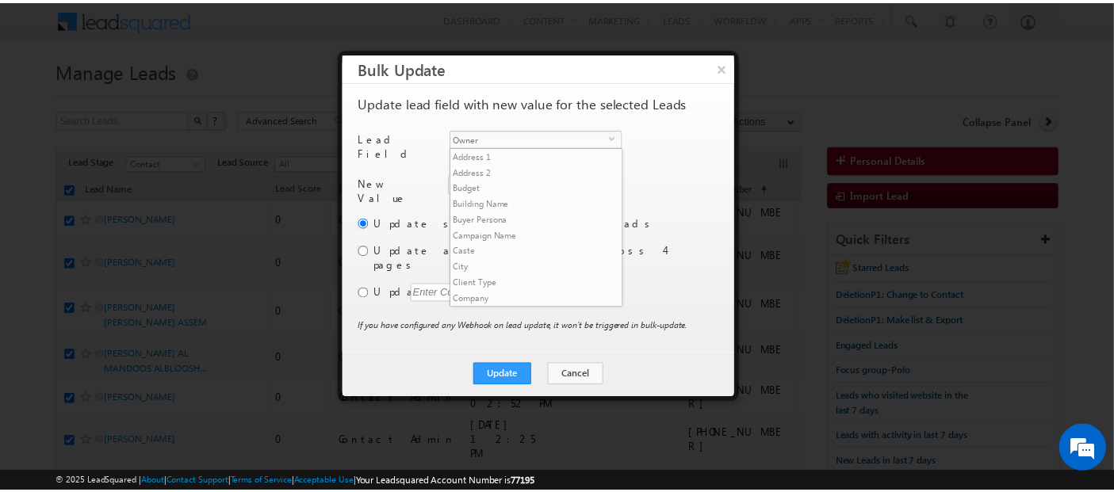
scroll to position [603, 0]
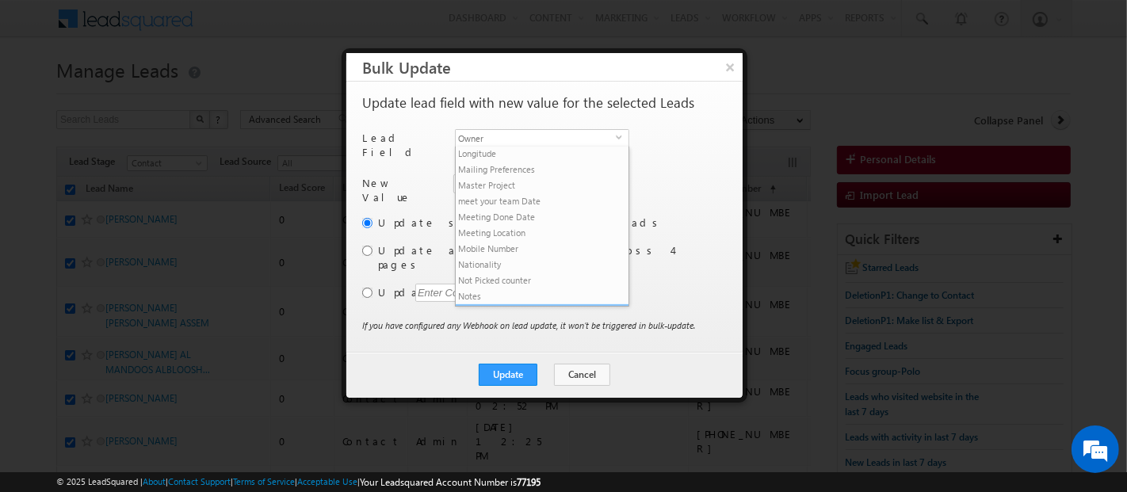
click at [515, 304] on li "Owner" at bounding box center [542, 312] width 173 height 16
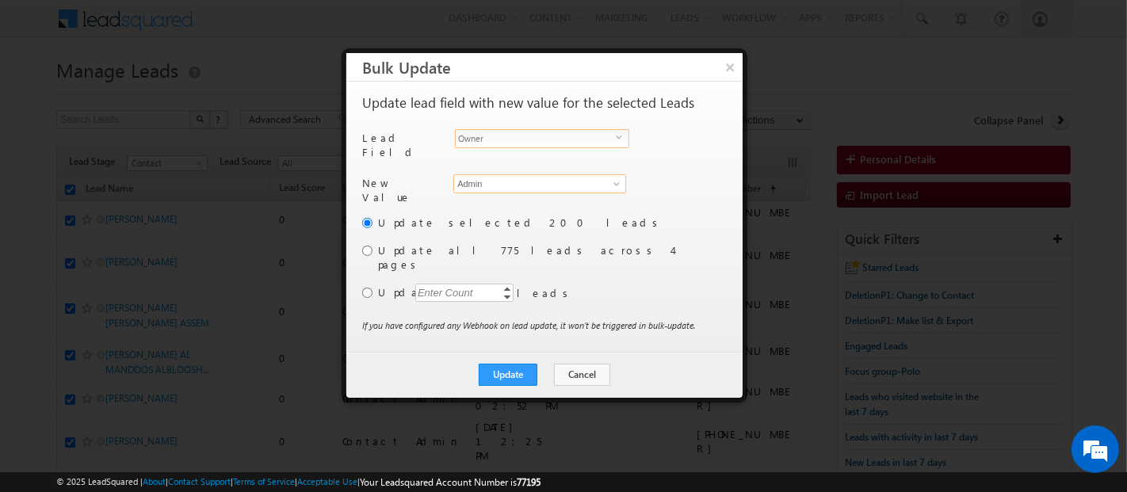
click at [480, 178] on input "Admin" at bounding box center [540, 183] width 173 height 19
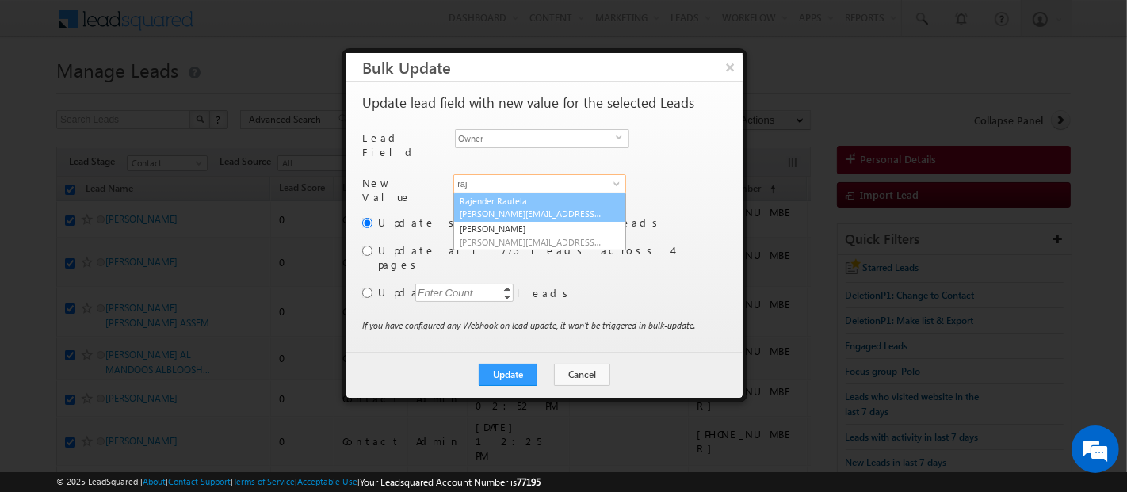
click at [488, 198] on link "[PERSON_NAME] [PERSON_NAME][EMAIL_ADDRESS][DOMAIN_NAME]" at bounding box center [540, 208] width 173 height 30
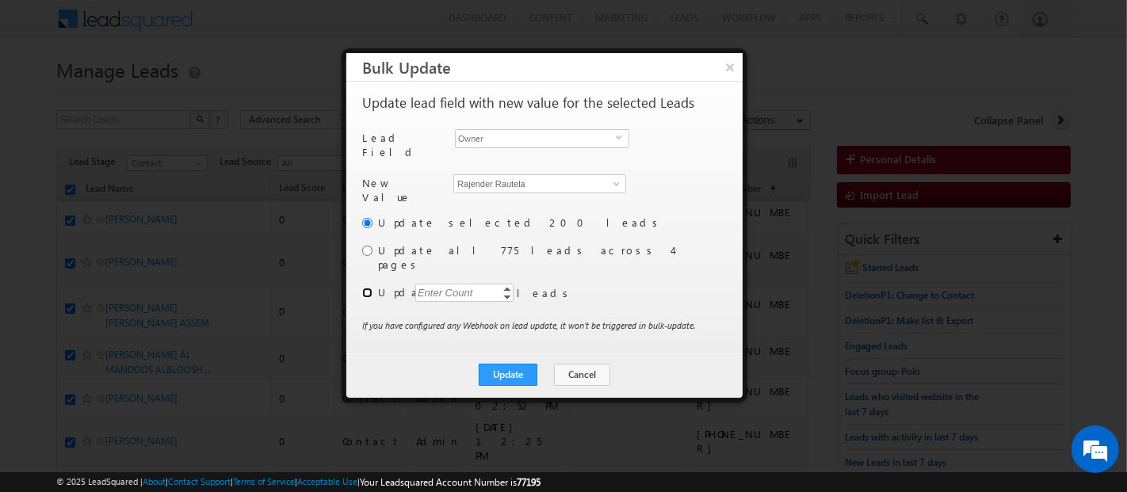
click at [369, 288] on input "radio" at bounding box center [367, 293] width 10 height 10
click at [452, 284] on div "Enter Count" at bounding box center [445, 293] width 60 height 18
click at [523, 364] on button "Update" at bounding box center [508, 375] width 59 height 22
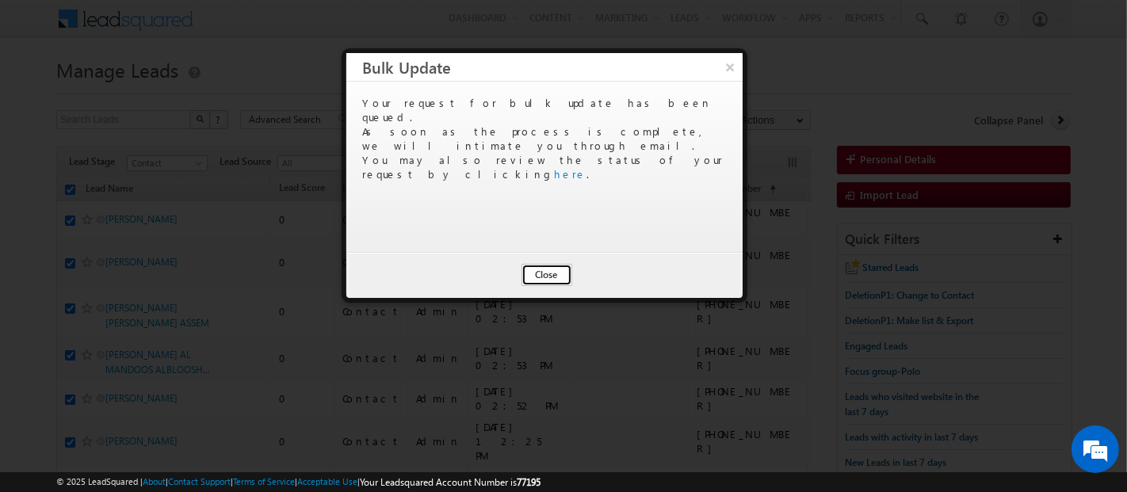
click at [547, 270] on button "Close" at bounding box center [547, 275] width 51 height 22
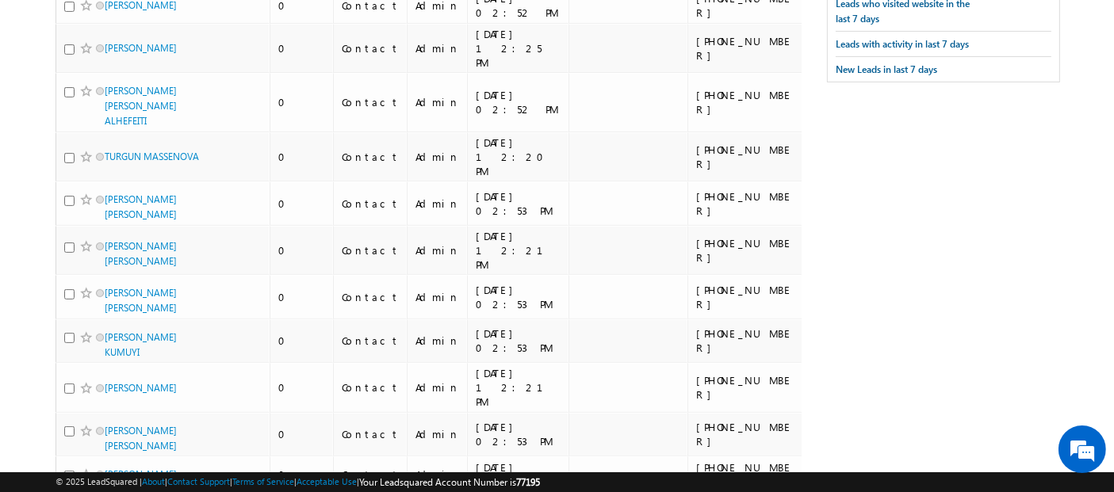
scroll to position [0, 0]
